Goal: Complete application form: Complete application form

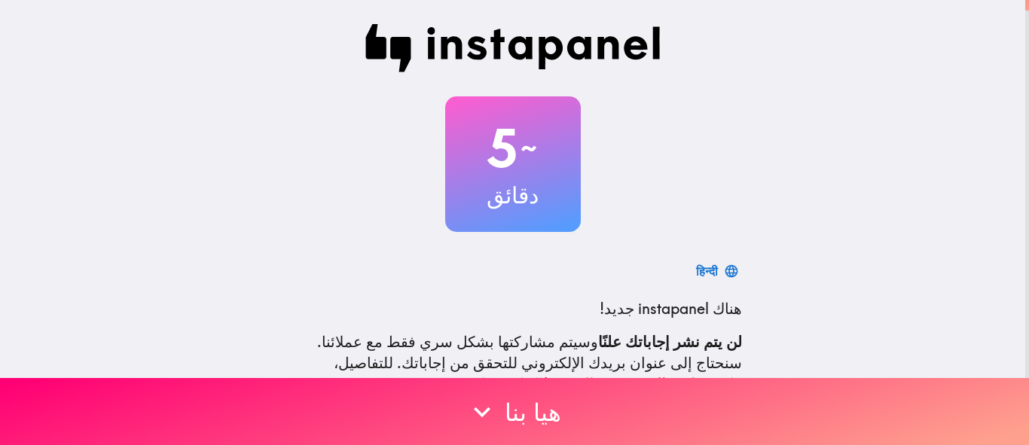
scroll to position [140, 0]
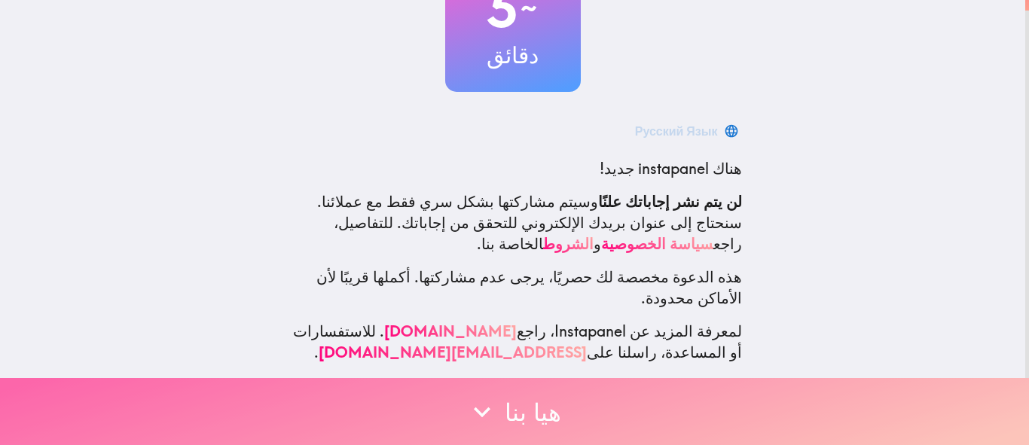
click at [493, 395] on icon "button" at bounding box center [481, 411] width 33 height 33
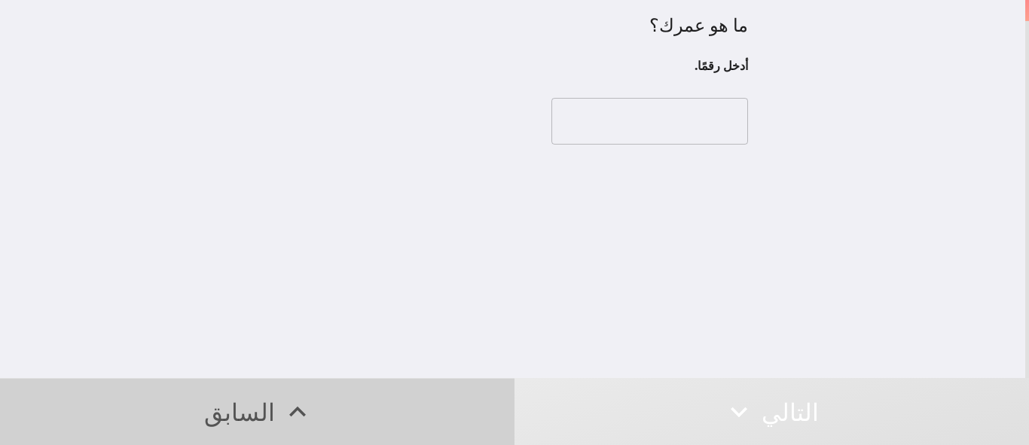
click at [288, 395] on icon "button" at bounding box center [297, 411] width 33 height 33
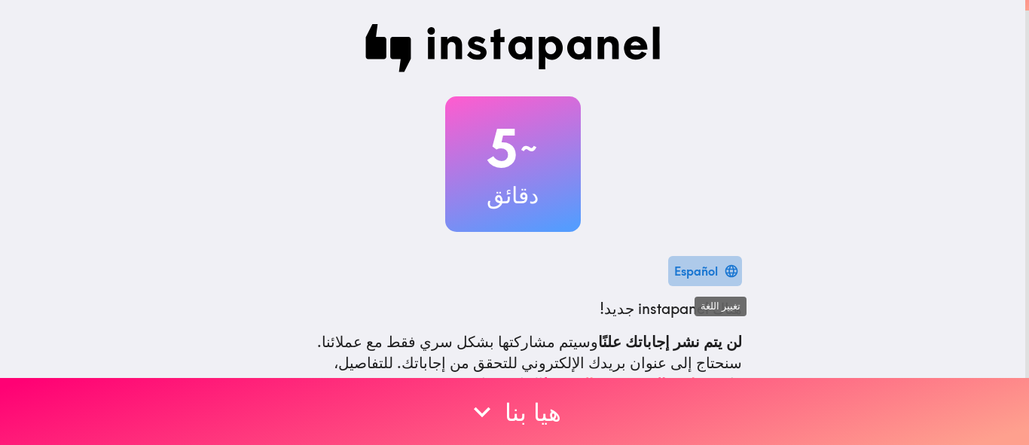
click at [710, 273] on div "Español" at bounding box center [696, 271] width 44 height 21
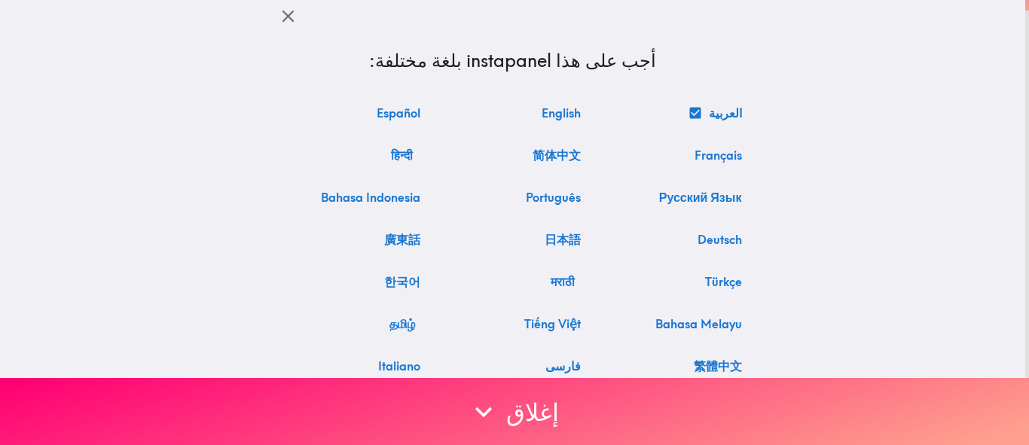
click at [587, 109] on button "English" at bounding box center [560, 113] width 51 height 30
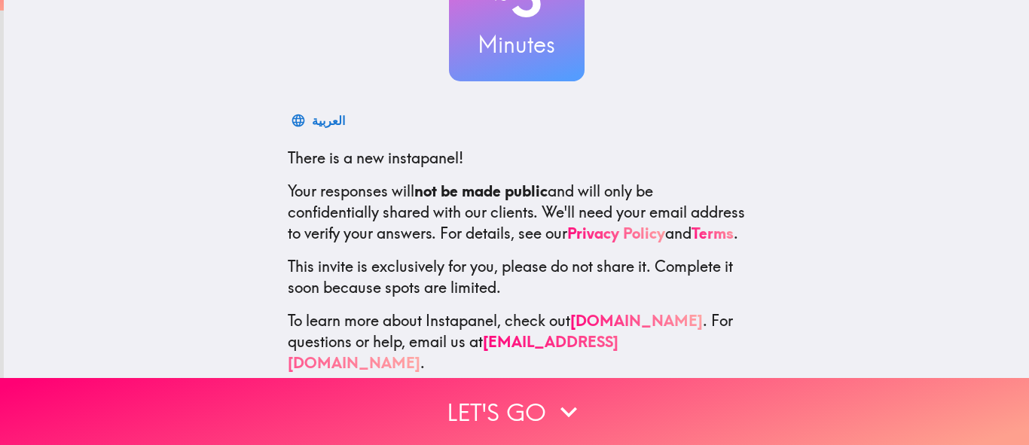
scroll to position [182, 0]
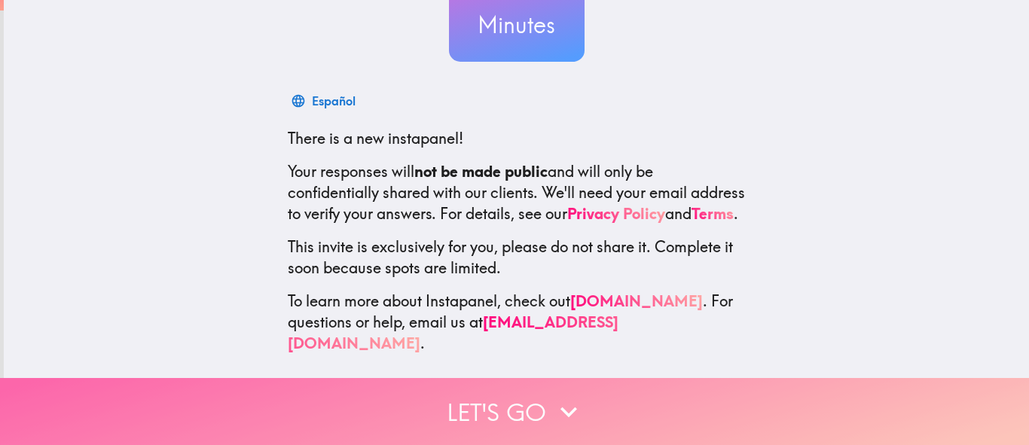
click at [500, 395] on button "Let's go" at bounding box center [514, 411] width 1029 height 67
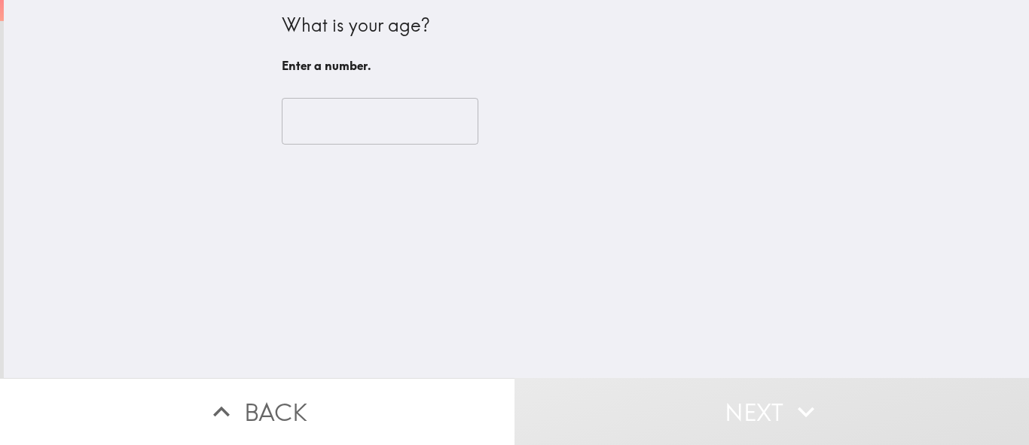
click at [441, 120] on input "number" at bounding box center [380, 121] width 197 height 47
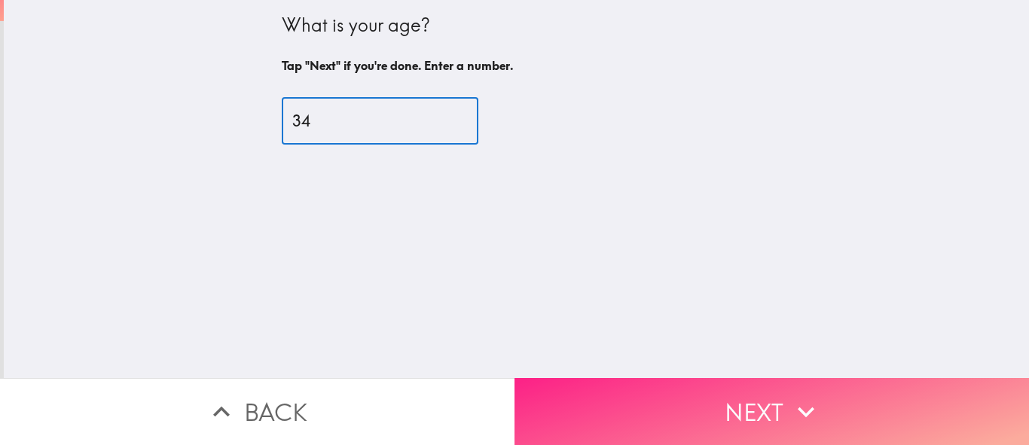
type input "34"
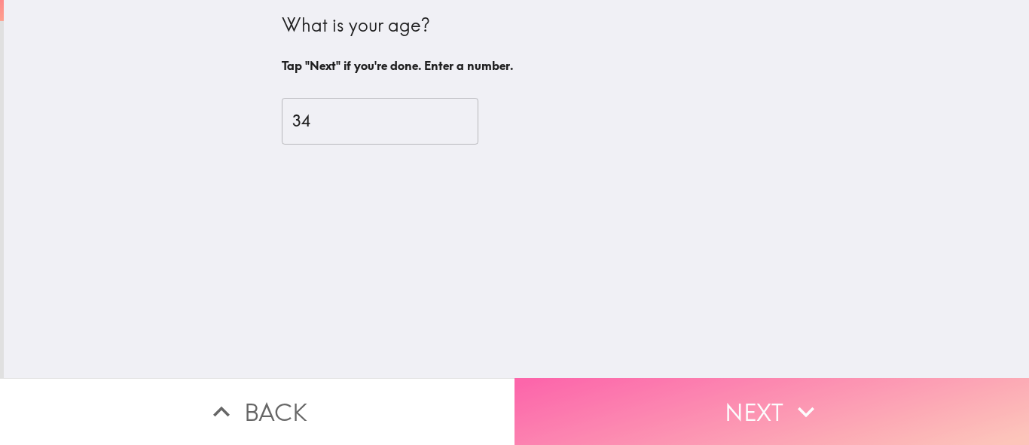
click at [688, 410] on button "Next" at bounding box center [771, 411] width 514 height 67
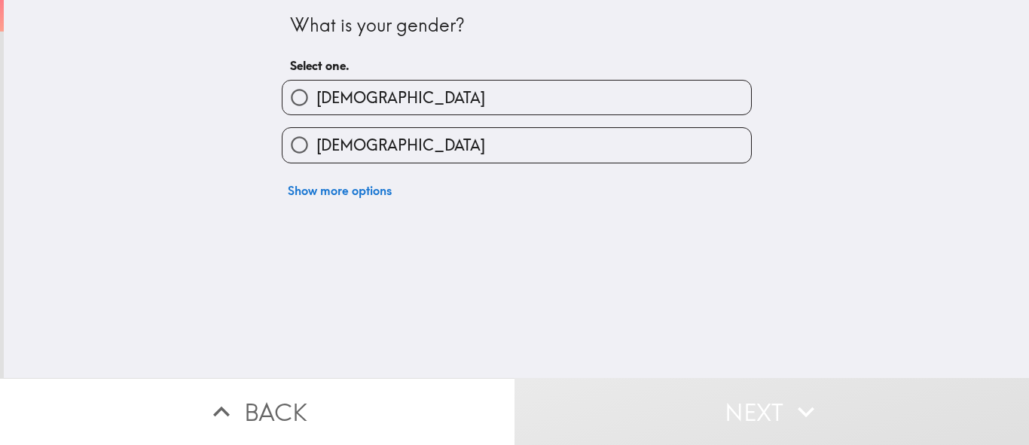
click at [383, 96] on label "[DEMOGRAPHIC_DATA]" at bounding box center [516, 98] width 468 height 34
click at [316, 96] on input "[DEMOGRAPHIC_DATA]" at bounding box center [299, 98] width 34 height 34
radio input "true"
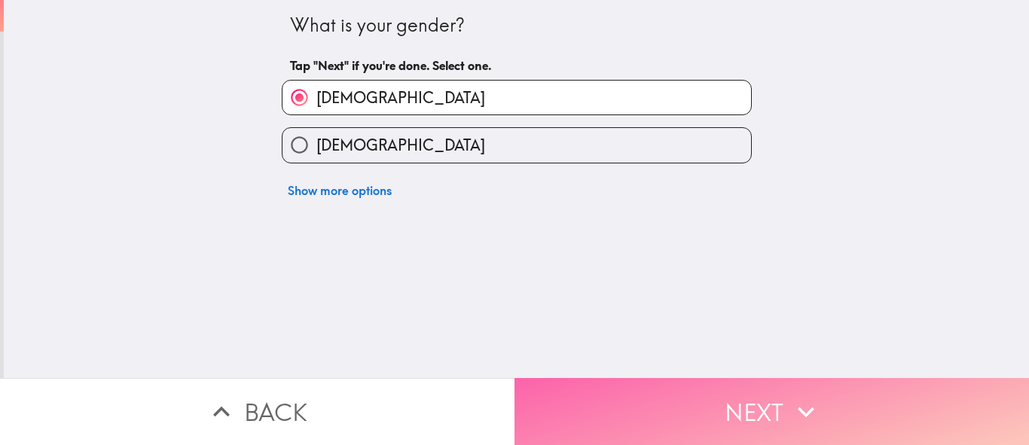
click at [674, 396] on button "Next" at bounding box center [771, 411] width 514 height 67
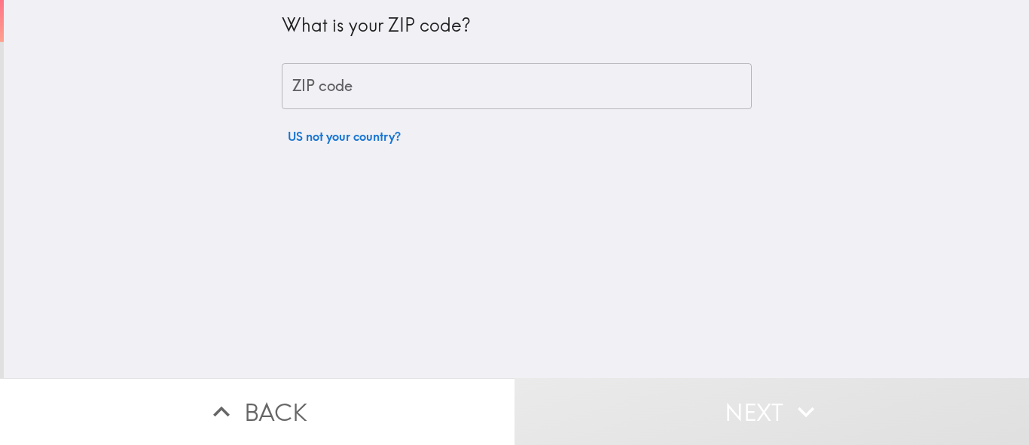
click at [300, 84] on input "ZIP code" at bounding box center [517, 86] width 470 height 47
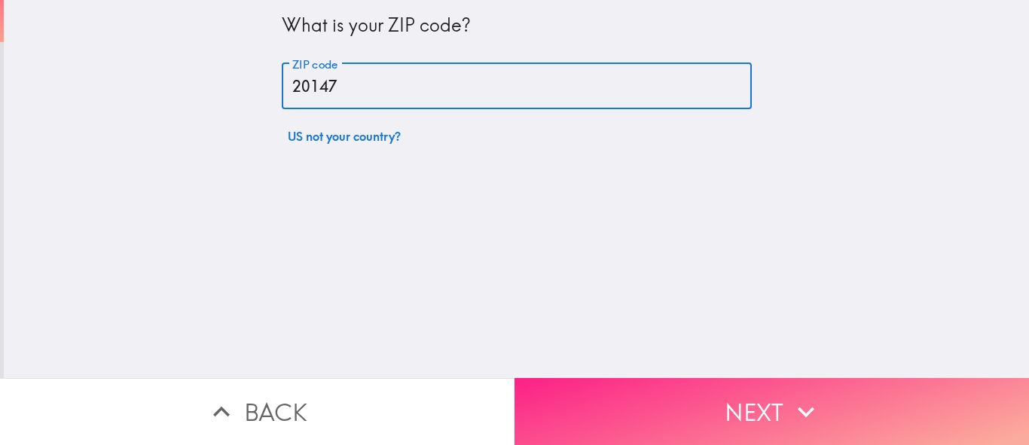
type input "20147"
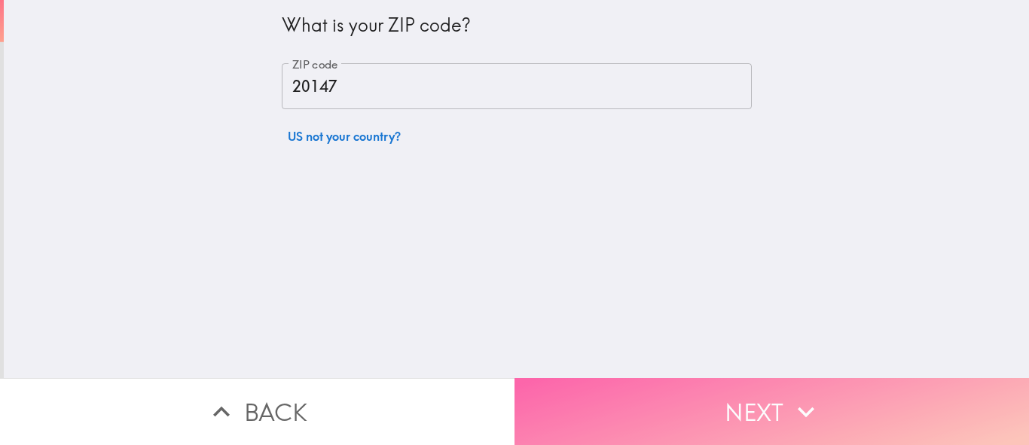
click at [657, 393] on button "Next" at bounding box center [771, 411] width 514 height 67
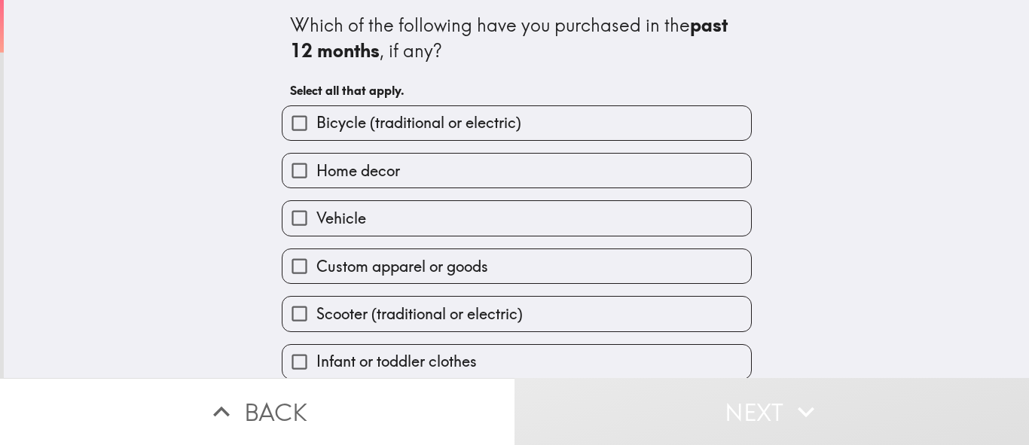
click at [411, 215] on label "Vehicle" at bounding box center [516, 218] width 468 height 34
click at [316, 215] on input "Vehicle" at bounding box center [299, 218] width 34 height 34
checkbox input "true"
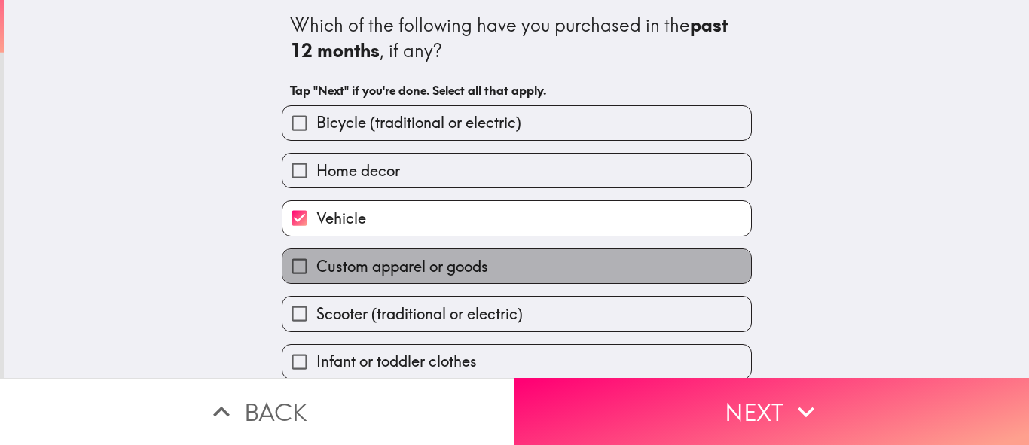
click at [380, 275] on span "Custom apparel or goods" at bounding box center [402, 266] width 172 height 21
click at [316, 275] on input "Custom apparel or goods" at bounding box center [299, 266] width 34 height 34
checkbox input "true"
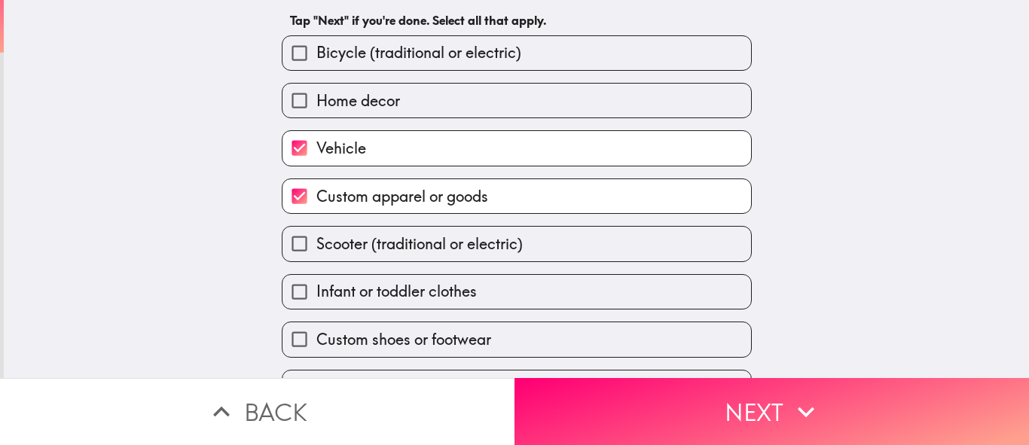
scroll to position [109, 0]
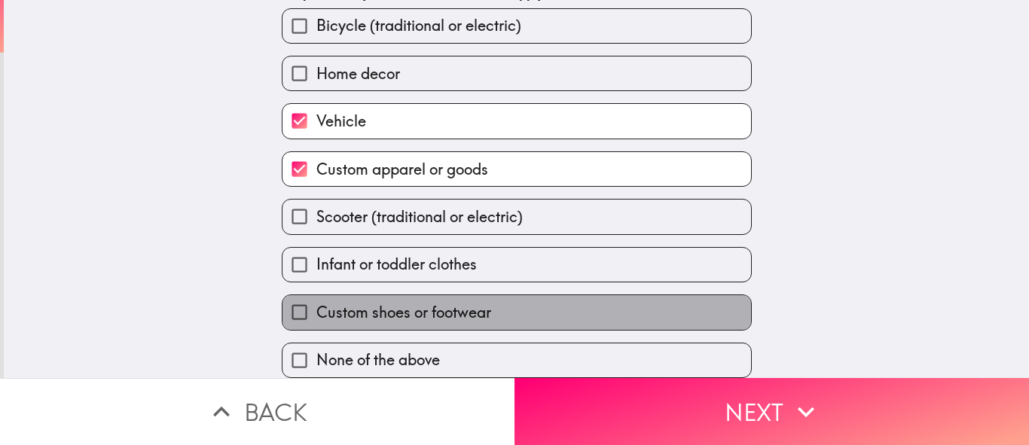
click at [415, 302] on span "Custom shoes or footwear" at bounding box center [403, 312] width 175 height 21
click at [316, 300] on input "Custom shoes or footwear" at bounding box center [299, 312] width 34 height 34
checkbox input "true"
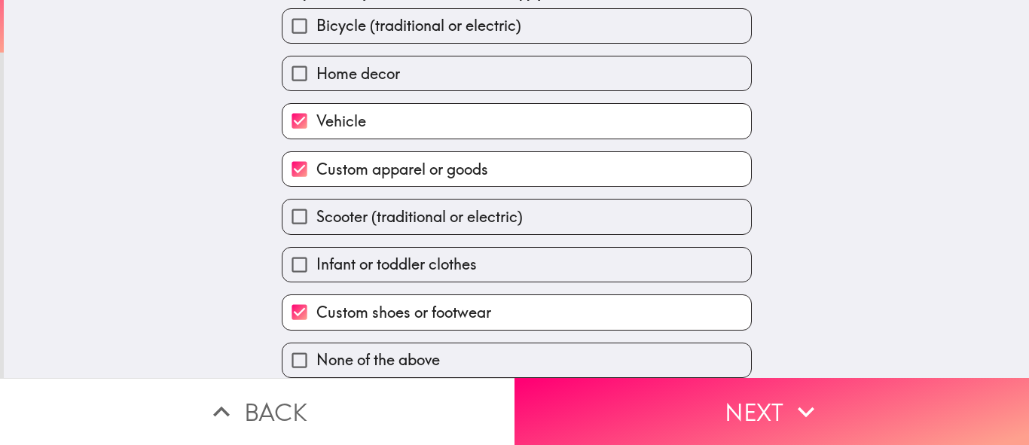
click at [400, 254] on span "Infant or toddler clothes" at bounding box center [396, 264] width 160 height 21
click at [316, 253] on input "Infant or toddler clothes" at bounding box center [299, 265] width 34 height 34
checkbox input "true"
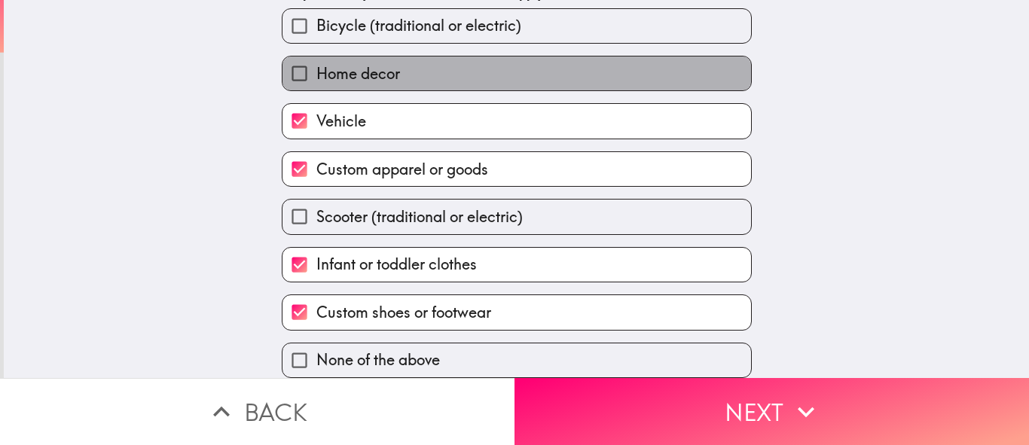
click at [345, 69] on span "Home decor" at bounding box center [358, 73] width 84 height 21
click at [316, 69] on input "Home decor" at bounding box center [299, 73] width 34 height 34
checkbox input "true"
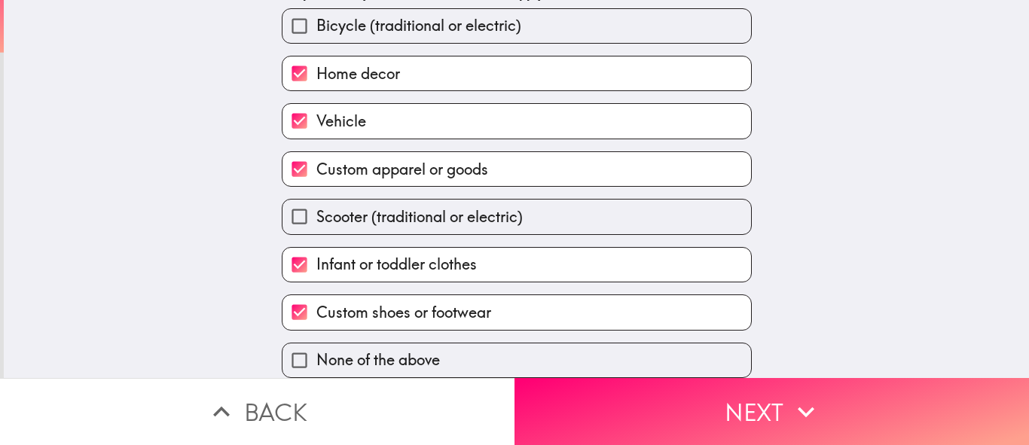
scroll to position [0, 0]
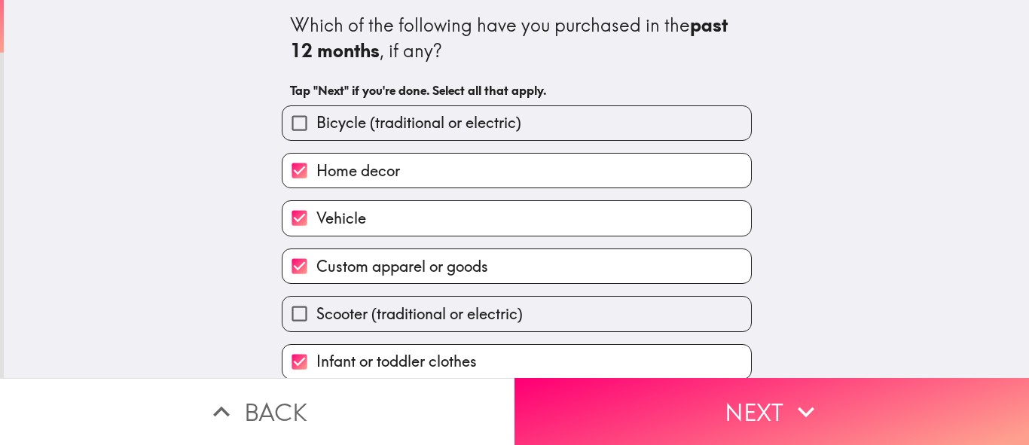
click at [365, 138] on label "Bicycle (traditional or electric)" at bounding box center [516, 123] width 468 height 34
click at [316, 138] on input "Bicycle (traditional or electric)" at bounding box center [299, 123] width 34 height 34
checkbox input "true"
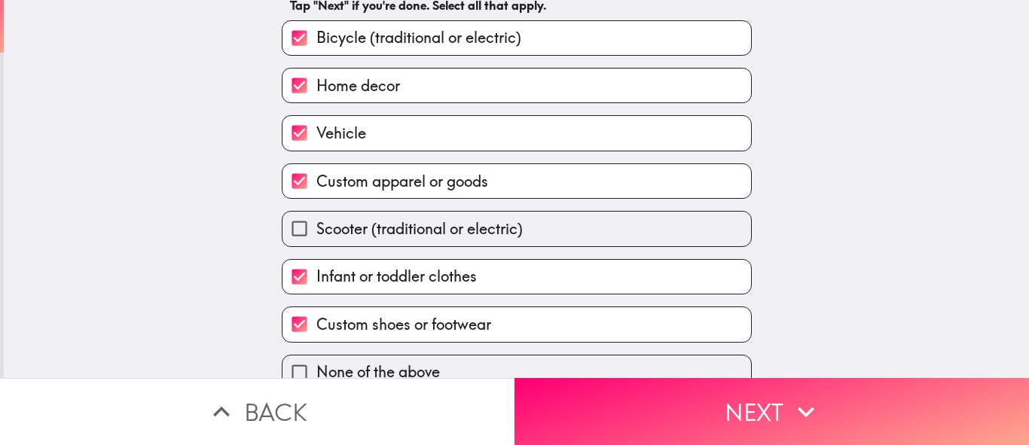
scroll to position [109, 0]
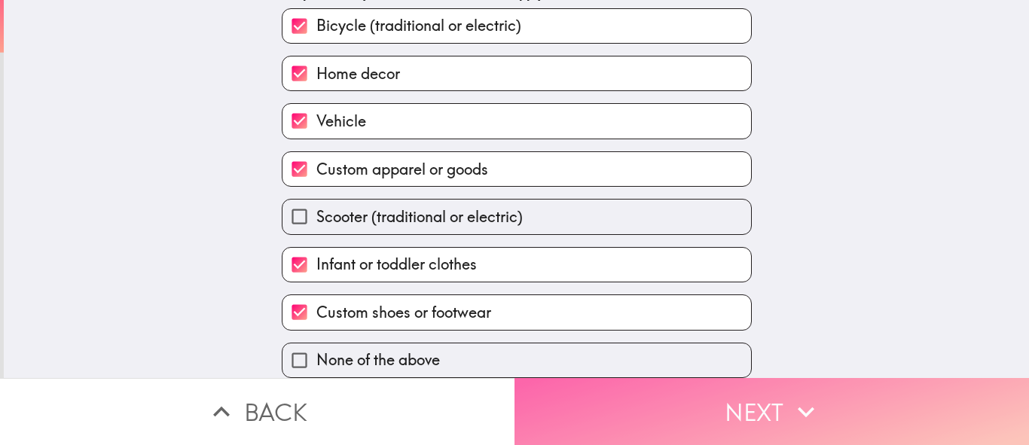
click at [641, 410] on button "Next" at bounding box center [771, 411] width 514 height 67
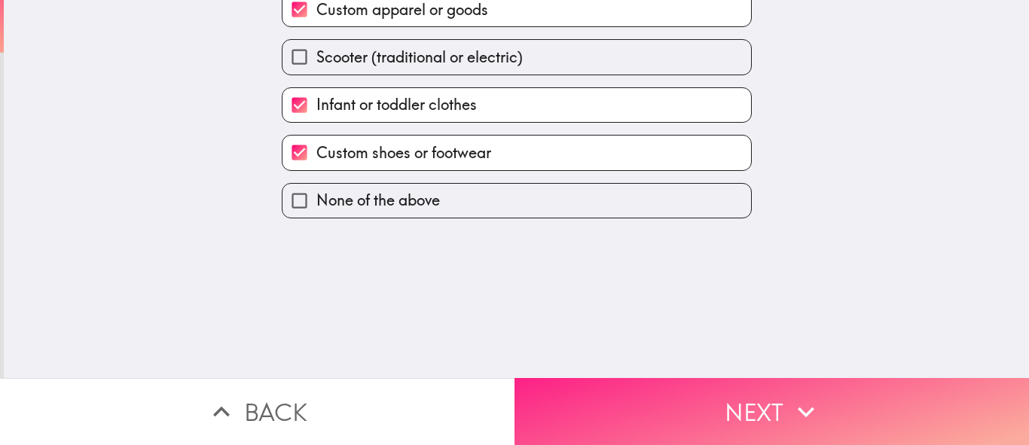
scroll to position [0, 0]
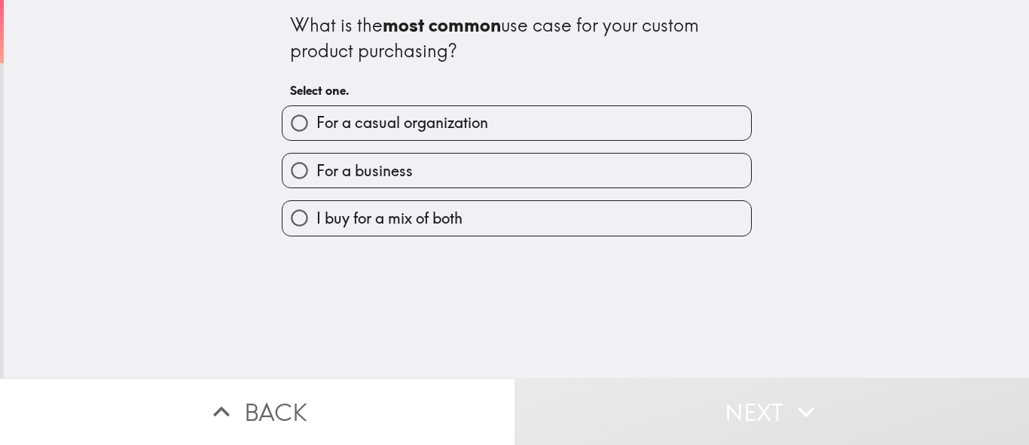
drag, startPoint x: 278, startPoint y: 25, endPoint x: 496, endPoint y: 63, distance: 221.8
click at [494, 60] on div "What is the most common use case for your custom product purchasing?" at bounding box center [516, 38] width 453 height 50
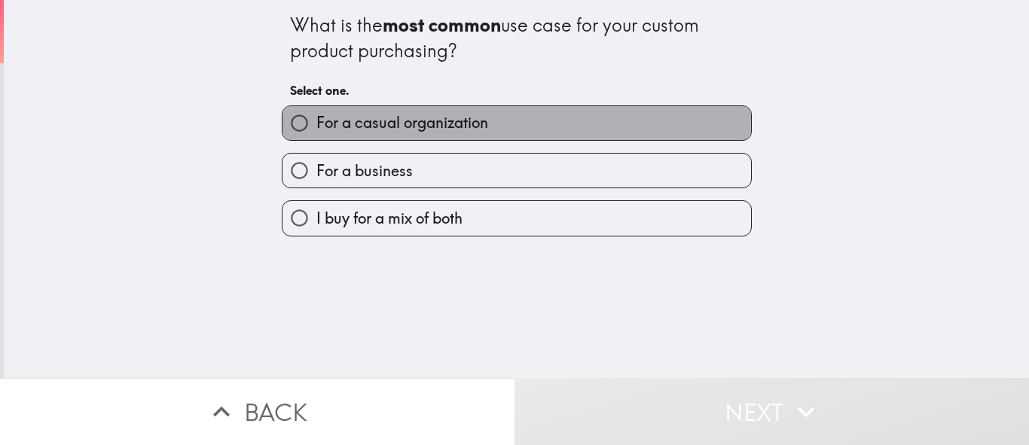
click at [374, 128] on span "For a casual organization" at bounding box center [402, 122] width 172 height 21
click at [316, 128] on input "For a casual organization" at bounding box center [299, 123] width 34 height 34
radio input "true"
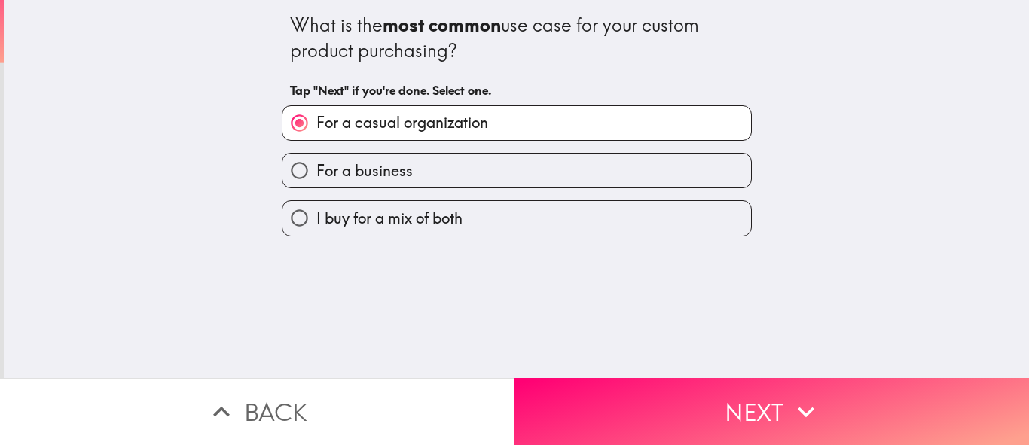
click at [378, 233] on label "I buy for a mix of both" at bounding box center [516, 218] width 468 height 34
click at [316, 233] on input "I buy for a mix of both" at bounding box center [299, 218] width 34 height 34
radio input "true"
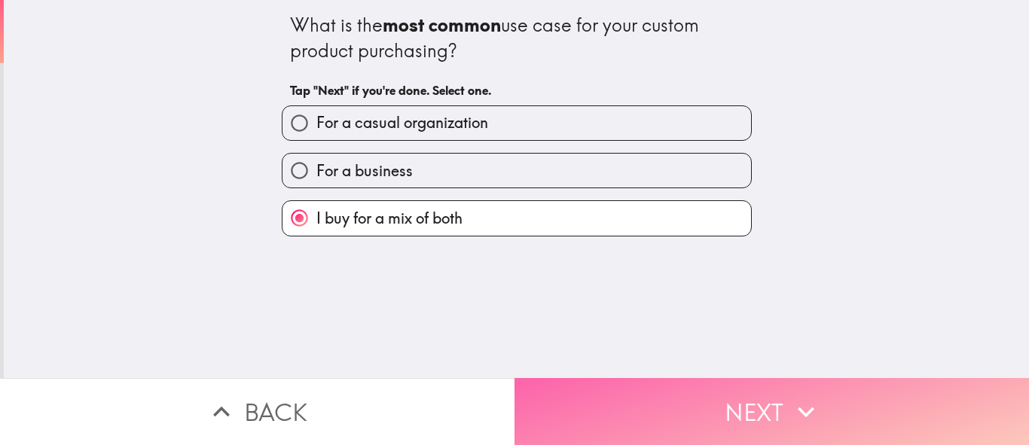
click at [694, 408] on button "Next" at bounding box center [771, 411] width 514 height 67
